Goal: Information Seeking & Learning: Learn about a topic

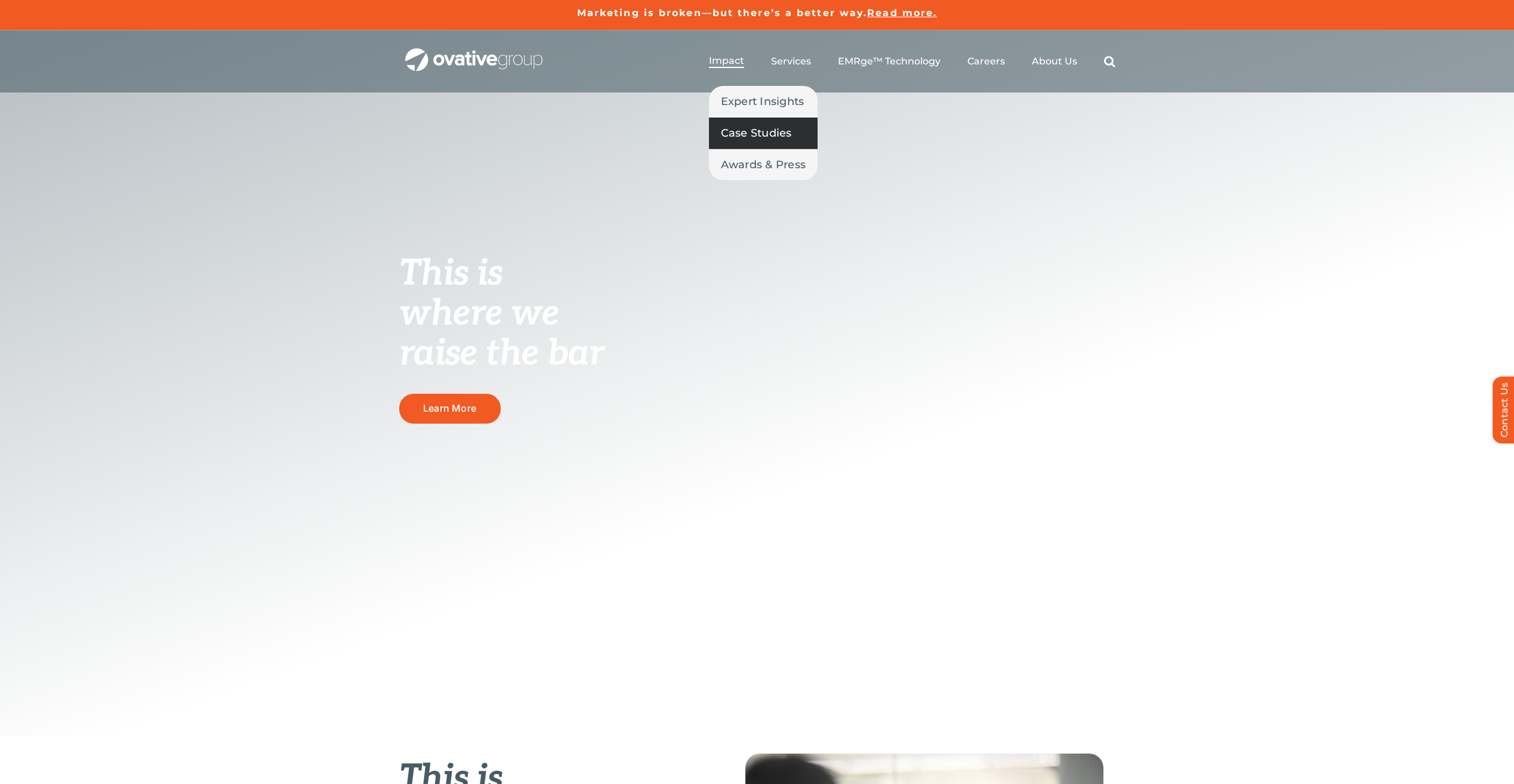
click at [744, 129] on span "Case Studies" at bounding box center [757, 133] width 71 height 16
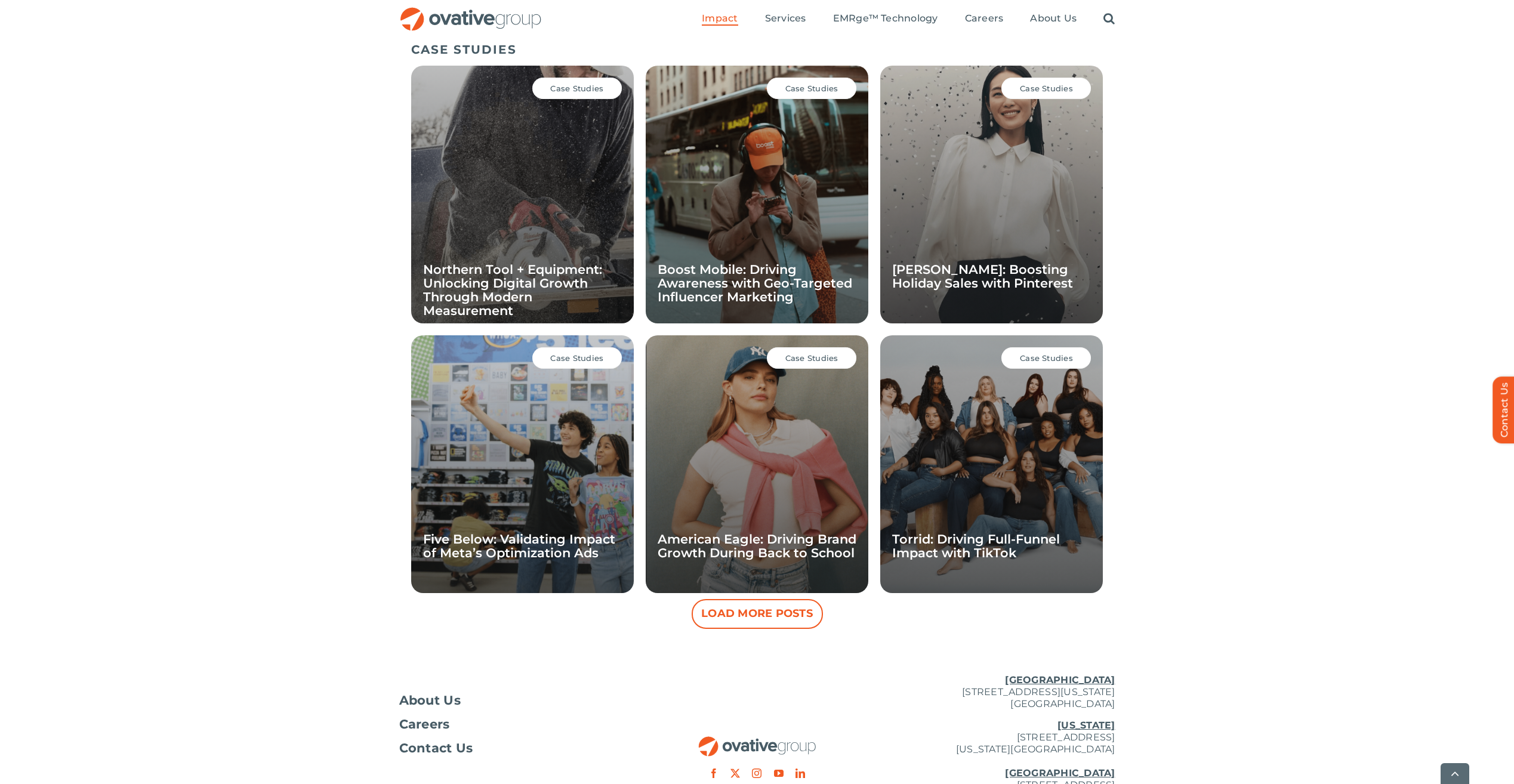
scroll to position [822, 0]
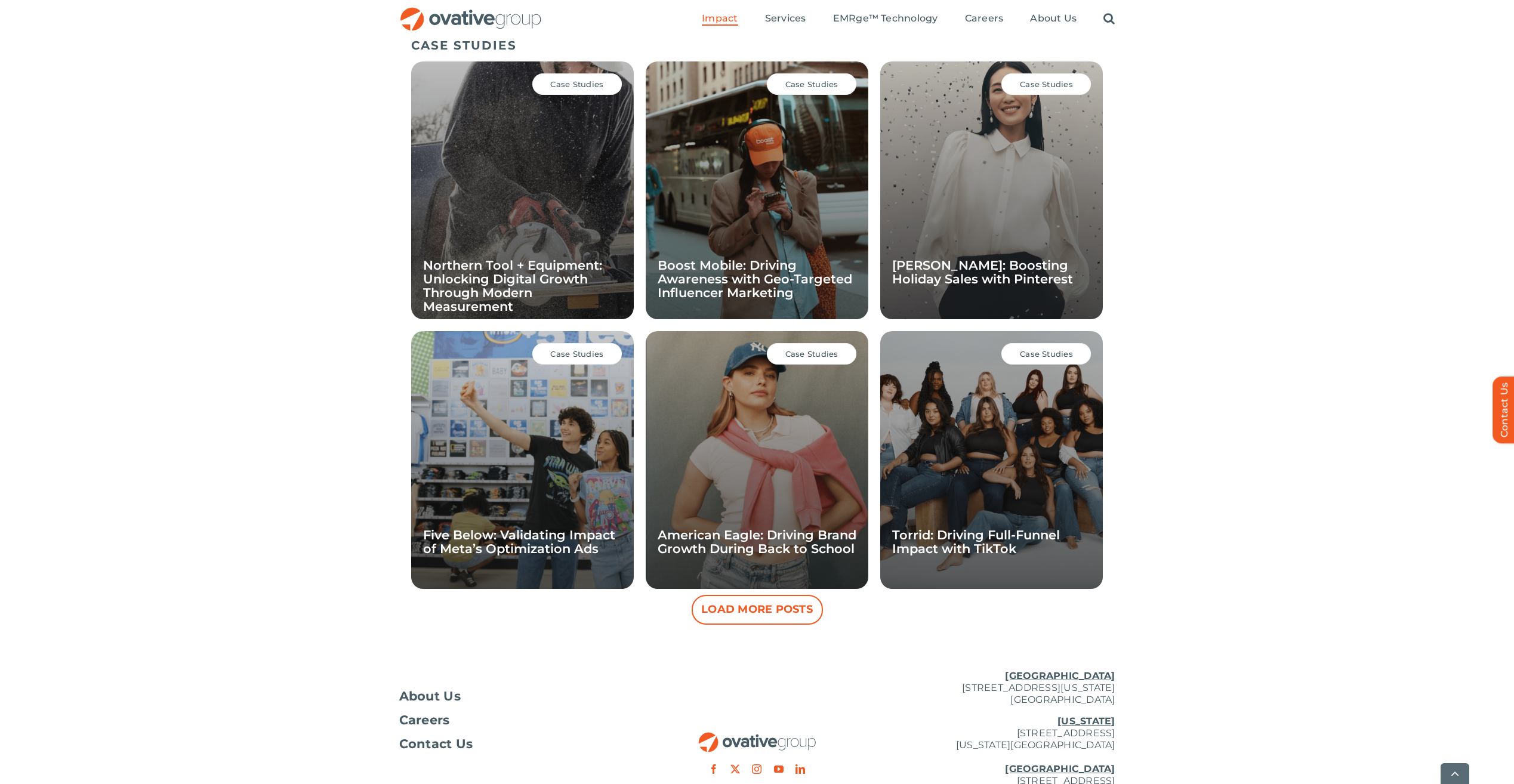
click at [473, 163] on div "Case Studies Northern Tool + Equipment: Unlocking Digital Growth Through Modern…" at bounding box center [523, 191] width 223 height 258
click at [549, 186] on div "Case Studies Northern Tool + Equipment: Unlocking Digital Growth Through Modern…" at bounding box center [523, 191] width 223 height 258
click at [551, 186] on div "Case Studies Northern Tool + Equipment: Unlocking Digital Growth Through Modern…" at bounding box center [523, 191] width 223 height 258
click at [486, 281] on link "Northern Tool + Equipment: Unlocking Digital Growth Through Modern Measurement" at bounding box center [512, 286] width 179 height 56
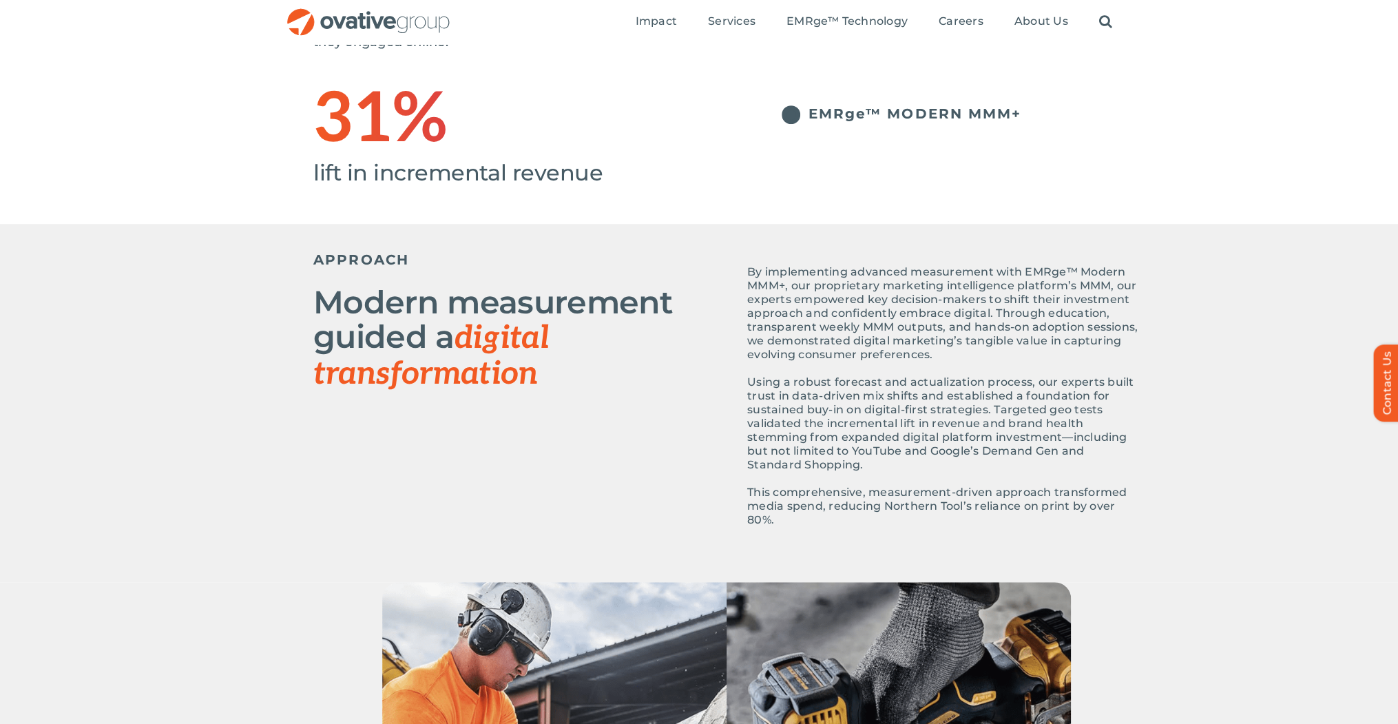
scroll to position [427, 0]
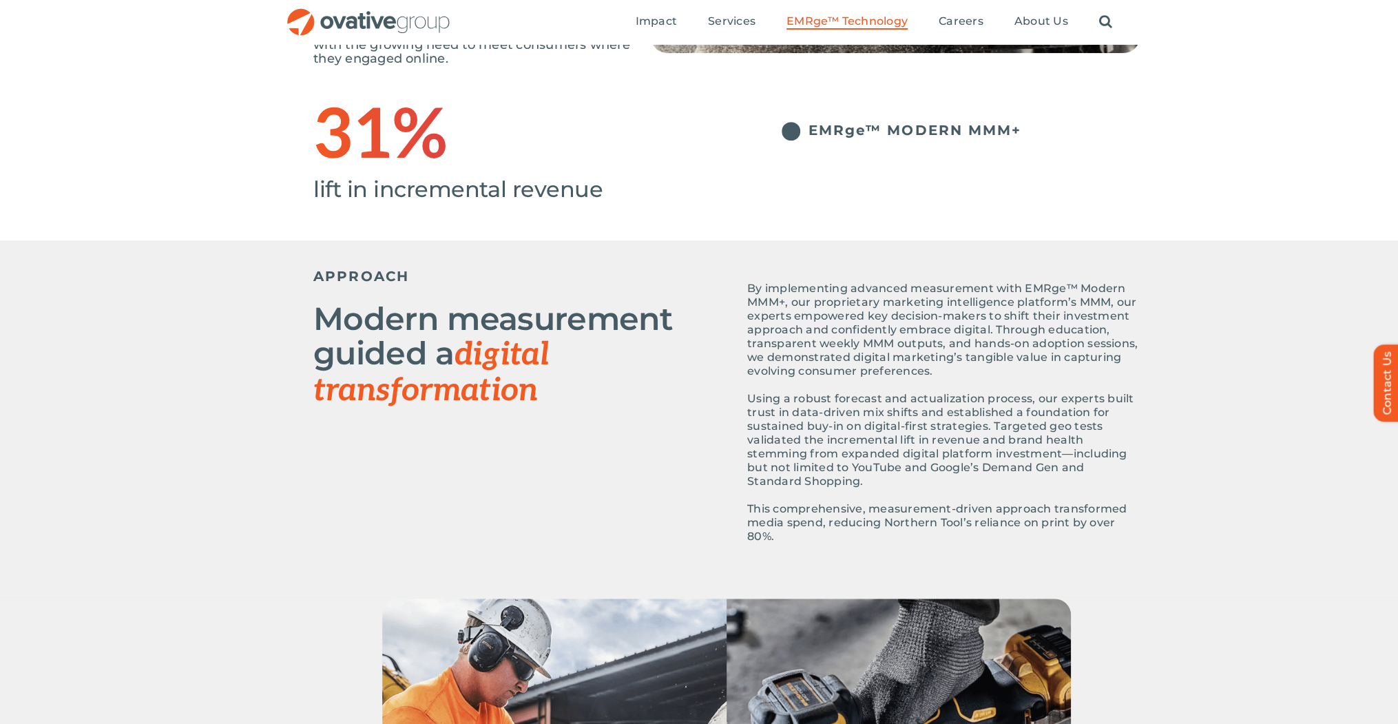
click at [847, 21] on span "EMRge™ Technology" at bounding box center [847, 21] width 121 height 14
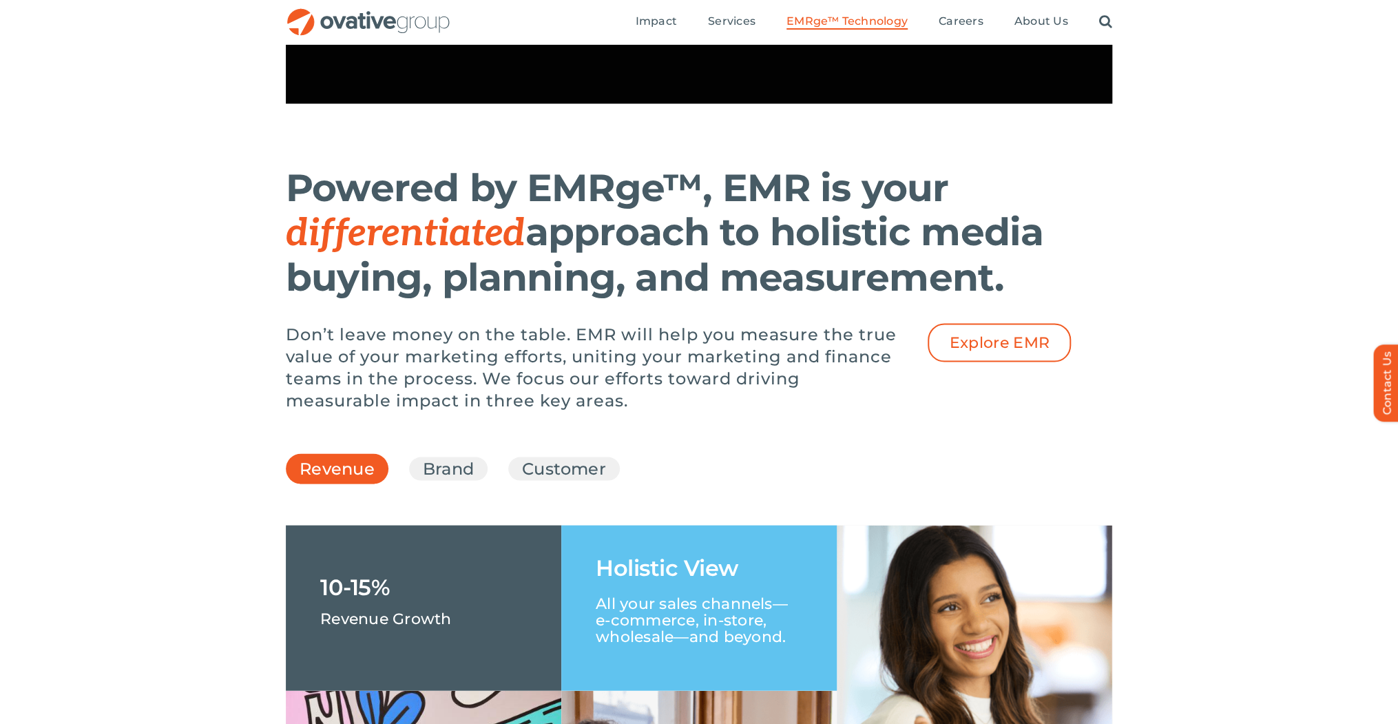
scroll to position [1653, 0]
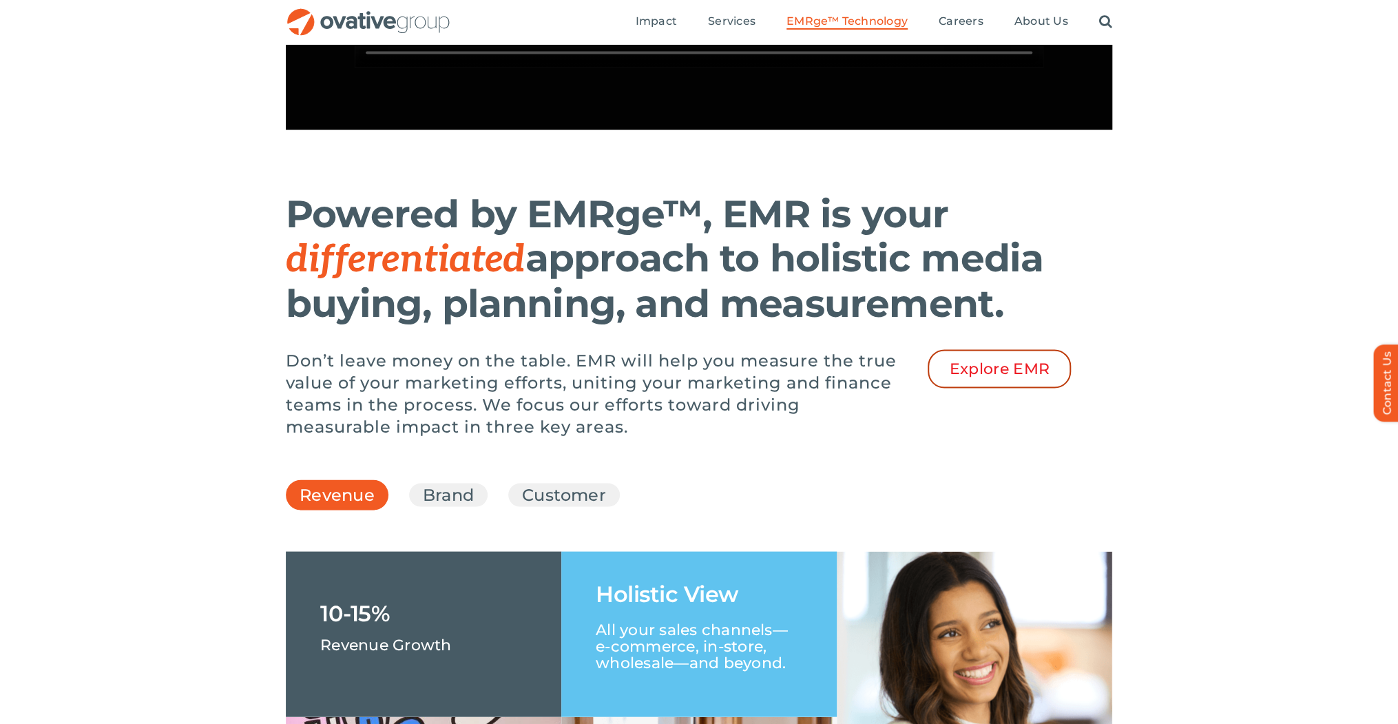
click at [975, 377] on span "Explore EMR" at bounding box center [999, 369] width 101 height 18
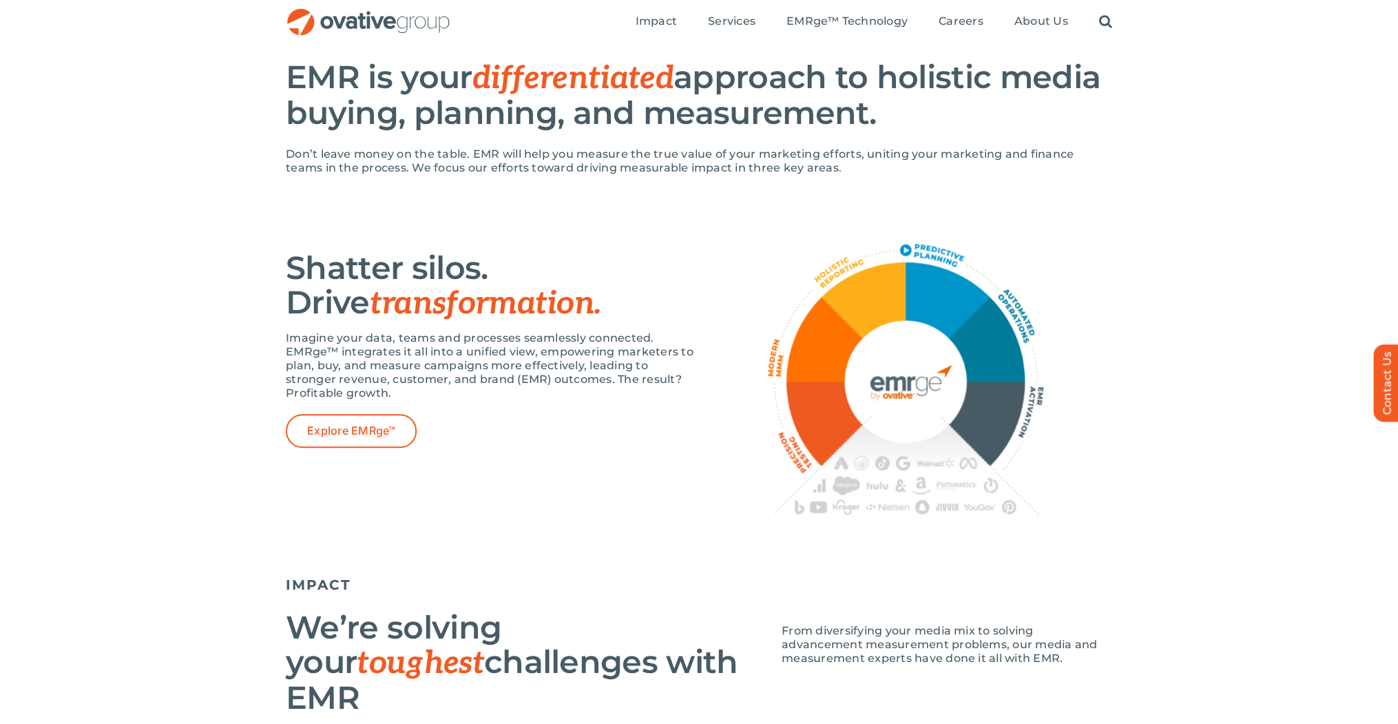
scroll to position [703, 0]
